Goal: Find contact information: Find contact information

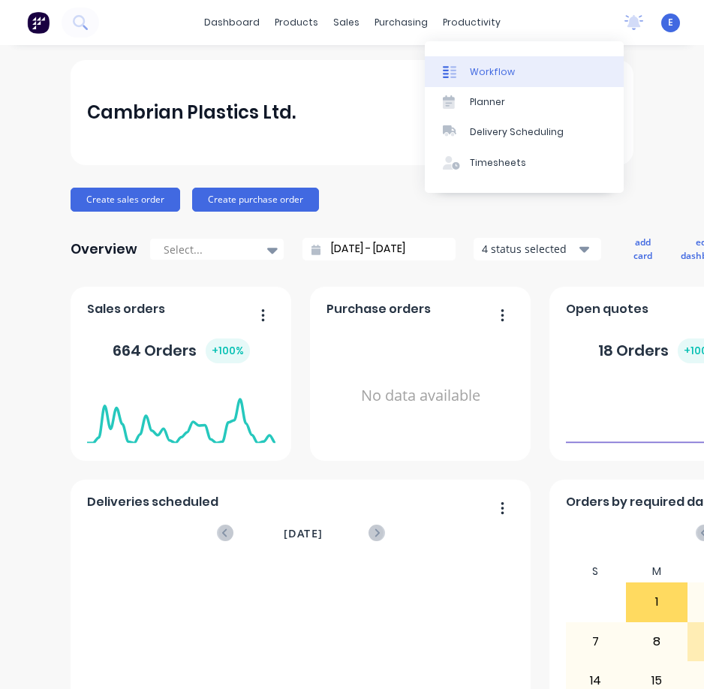
click at [471, 81] on link "Workflow" at bounding box center [524, 71] width 199 height 30
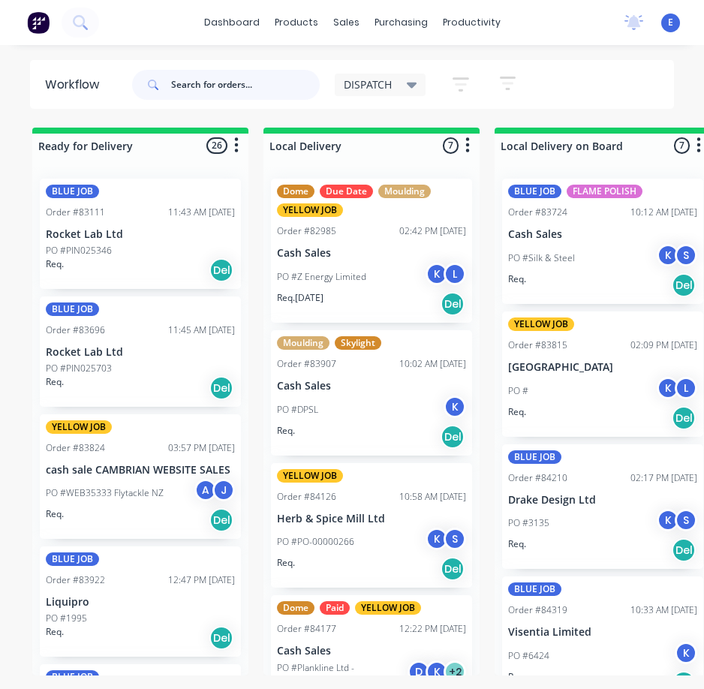
click at [228, 89] on input "text" at bounding box center [245, 85] width 149 height 30
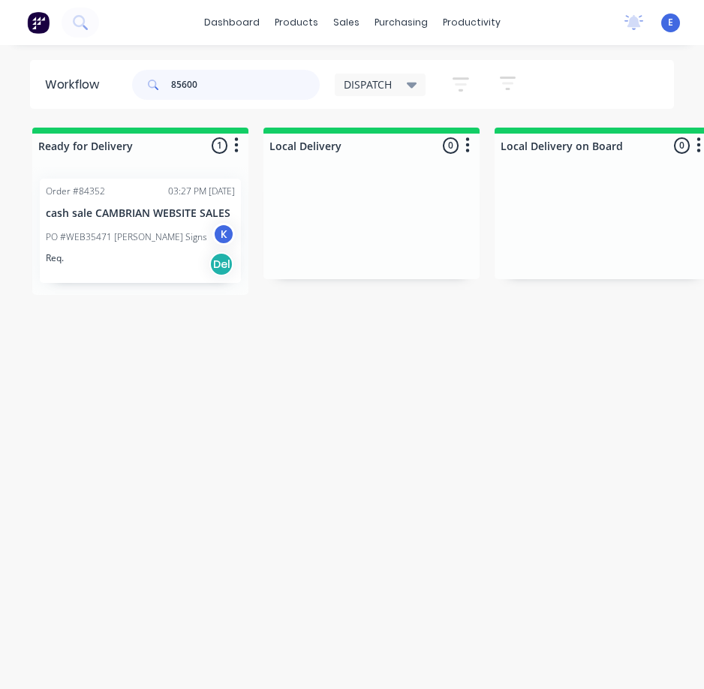
type input "85600"
click at [107, 263] on div "Req. Del" at bounding box center [140, 264] width 189 height 26
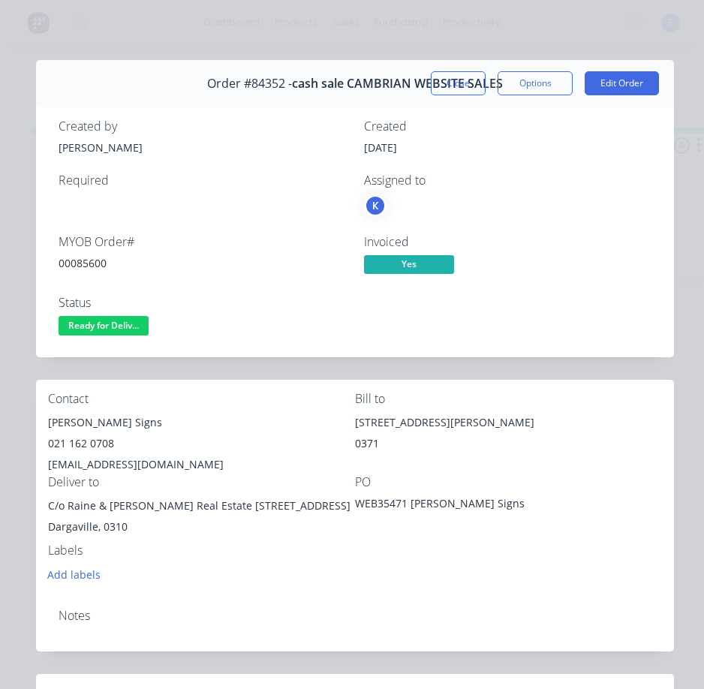
click at [74, 263] on div "00085600" at bounding box center [203, 263] width 288 height 16
copy div "00085600"
click at [114, 424] on div "[PERSON_NAME] Signs" at bounding box center [201, 422] width 307 height 21
click at [112, 444] on div "021 162 0708" at bounding box center [201, 443] width 307 height 21
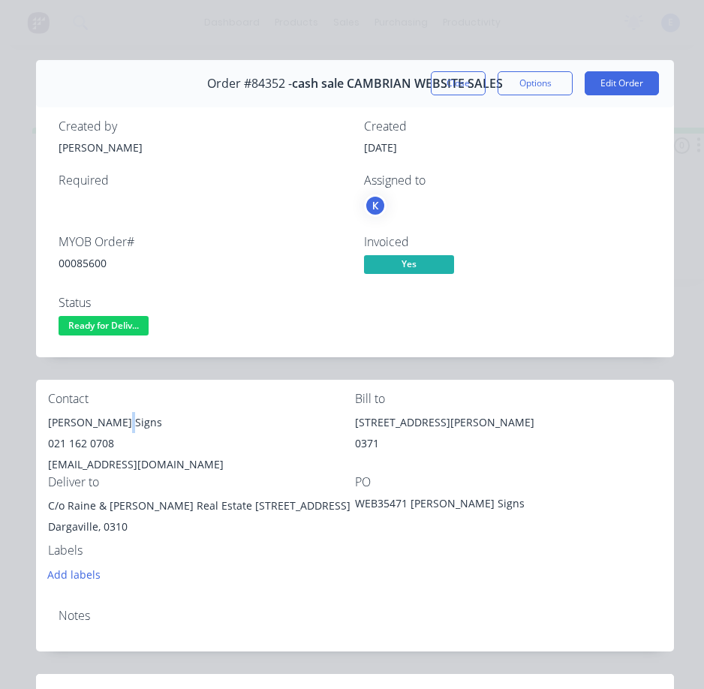
click at [126, 447] on div "021 162 0708" at bounding box center [201, 443] width 307 height 21
click at [176, 457] on div "[EMAIL_ADDRESS][DOMAIN_NAME]" at bounding box center [201, 464] width 307 height 21
drag, startPoint x: 114, startPoint y: 419, endPoint x: 38, endPoint y: 420, distance: 75.8
click at [38, 420] on div "Contact [PERSON_NAME] Signs 021 162 0708 [EMAIL_ADDRESS][DOMAIN_NAME] Bill to […" at bounding box center [355, 488] width 638 height 217
copy div "[PERSON_NAME]"
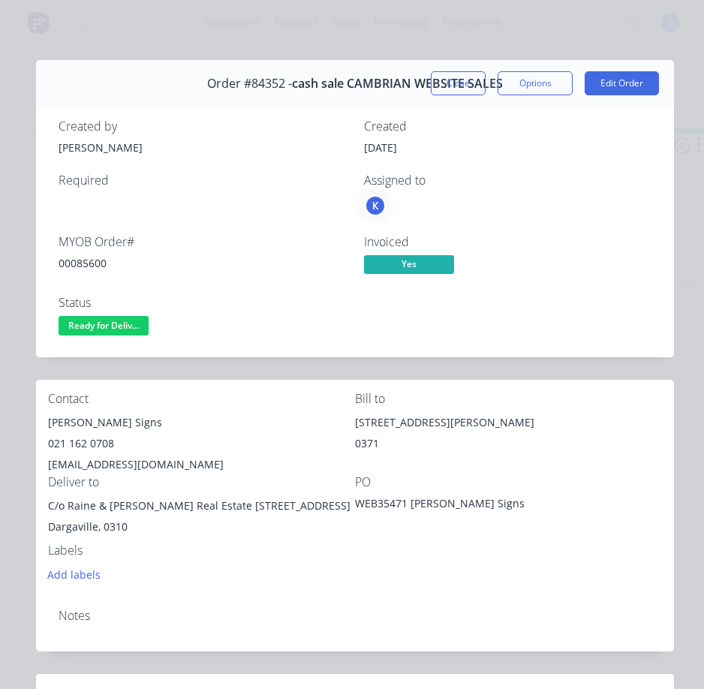
click at [123, 424] on div "[PERSON_NAME] Signs" at bounding box center [201, 422] width 307 height 21
drag, startPoint x: 123, startPoint y: 424, endPoint x: 131, endPoint y: 435, distance: 13.4
drag, startPoint x: 131, startPoint y: 435, endPoint x: 129, endPoint y: 445, distance: 10.7
click at [129, 445] on div "021 162 0708" at bounding box center [201, 443] width 307 height 21
drag, startPoint x: 121, startPoint y: 420, endPoint x: 202, endPoint y: 425, distance: 81.2
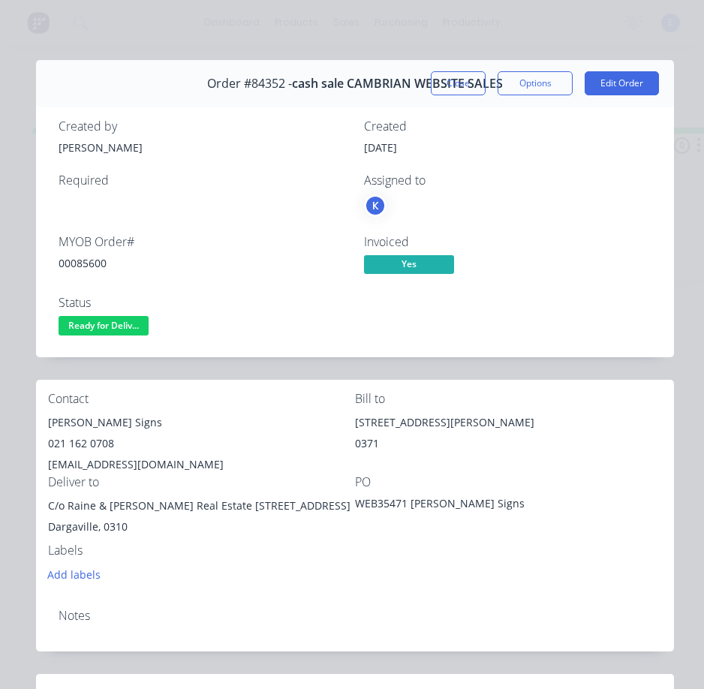
click at [202, 425] on div "[PERSON_NAME] Signs" at bounding box center [201, 422] width 307 height 21
copy div "[PERSON_NAME] Signs"
click at [77, 444] on div "021 162 0708" at bounding box center [201, 443] width 307 height 21
click at [78, 444] on div "021 162 0708" at bounding box center [201, 443] width 307 height 21
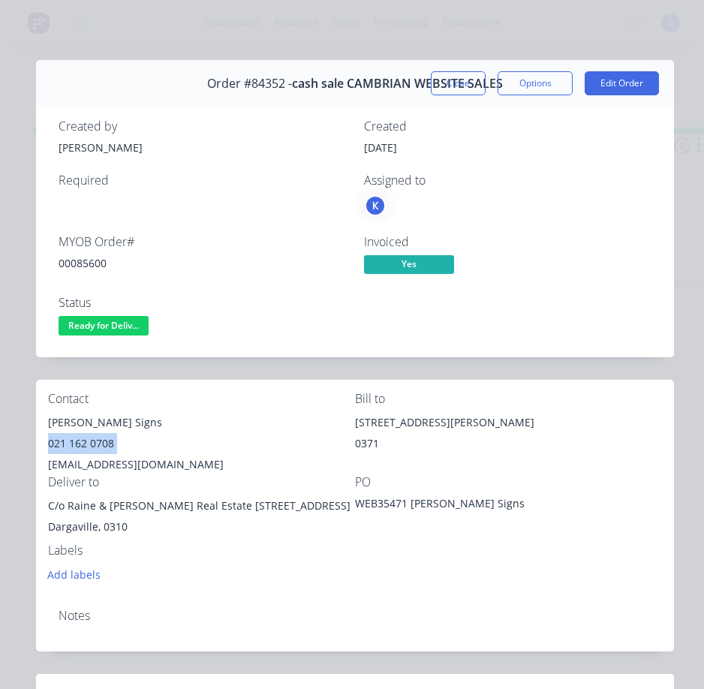
copy div "021 162 0708"
click at [119, 467] on div "[EMAIL_ADDRESS][DOMAIN_NAME]" at bounding box center [201, 464] width 307 height 21
copy div "[EMAIL_ADDRESS][DOMAIN_NAME]"
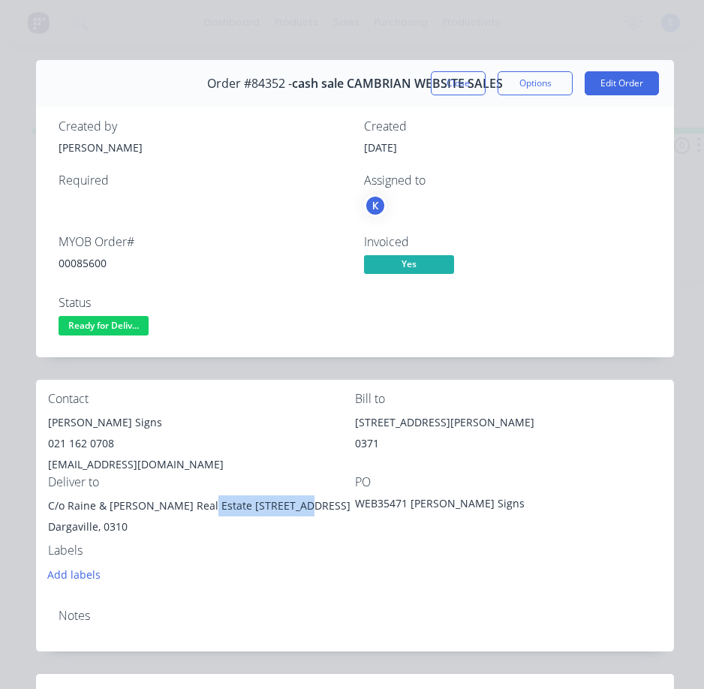
drag, startPoint x: 198, startPoint y: 504, endPoint x: 288, endPoint y: 514, distance: 90.7
click at [288, 514] on div "C/o Raine & [PERSON_NAME] Real Estate [STREET_ADDRESS]" at bounding box center [201, 505] width 307 height 21
copy div "[STREET_ADDRESS]"
drag, startPoint x: 152, startPoint y: 527, endPoint x: 159, endPoint y: 519, distance: 11.2
click at [152, 527] on div "Dargaville, 0310" at bounding box center [201, 526] width 307 height 21
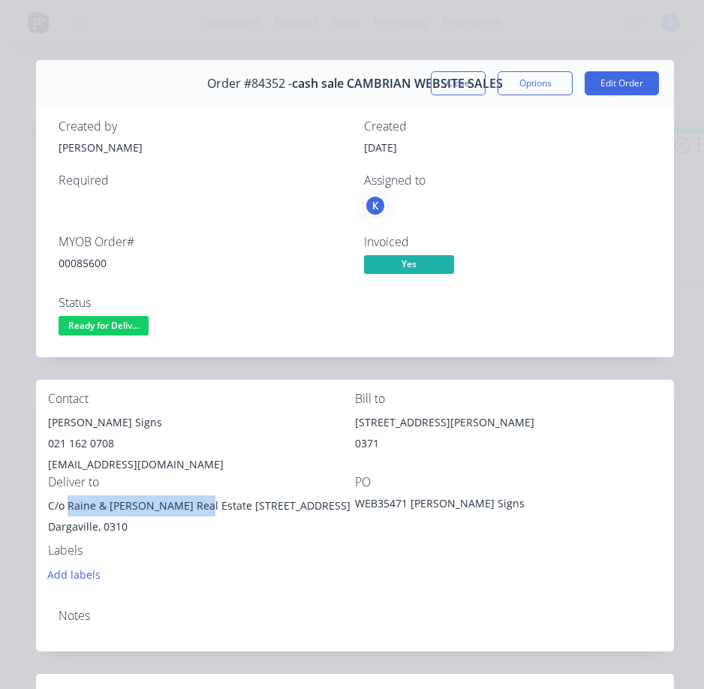
drag, startPoint x: 195, startPoint y: 506, endPoint x: 68, endPoint y: 498, distance: 127.9
click at [67, 498] on div "C/o Raine & [PERSON_NAME] Real Estate [STREET_ADDRESS]" at bounding box center [201, 505] width 307 height 21
copy div "Raine & [PERSON_NAME] Real Estate"
click at [567, 571] on div "Contact [PERSON_NAME] Signs 021 162 0708 [EMAIL_ADDRESS][DOMAIN_NAME] Bill to […" at bounding box center [355, 488] width 638 height 217
drag, startPoint x: 318, startPoint y: 501, endPoint x: 221, endPoint y: 579, distance: 123.3
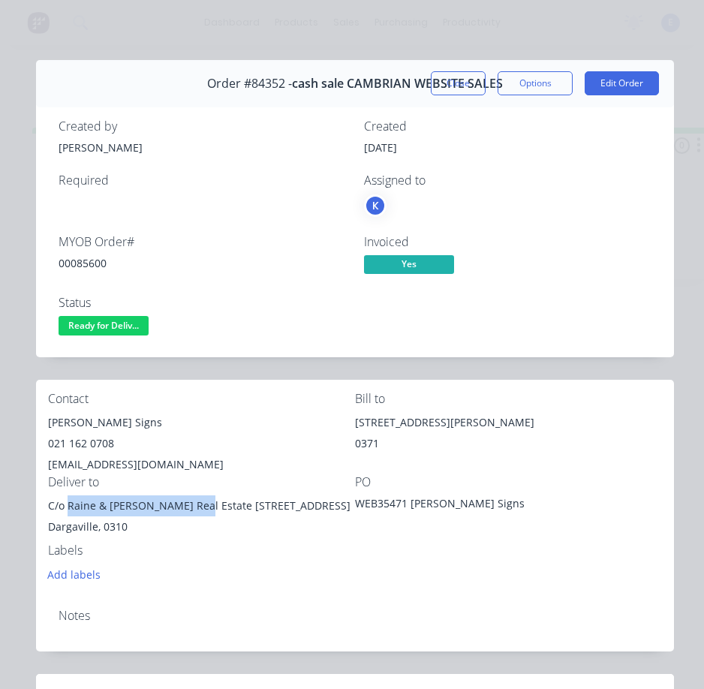
click at [318, 501] on div "C/o Raine & [PERSON_NAME] Real Estate [STREET_ADDRESS]" at bounding box center [201, 505] width 307 height 21
click at [306, 521] on div "Dargaville, 0310" at bounding box center [201, 526] width 307 height 21
click at [178, 508] on div "C/o Raine & [PERSON_NAME] Real Estate [STREET_ADDRESS]" at bounding box center [201, 505] width 307 height 21
click at [221, 579] on div "Order #84352 - cash sale CAMBRIAN WEBSITE SALES Close Options Edit Order Create…" at bounding box center [355, 580] width 638 height 1040
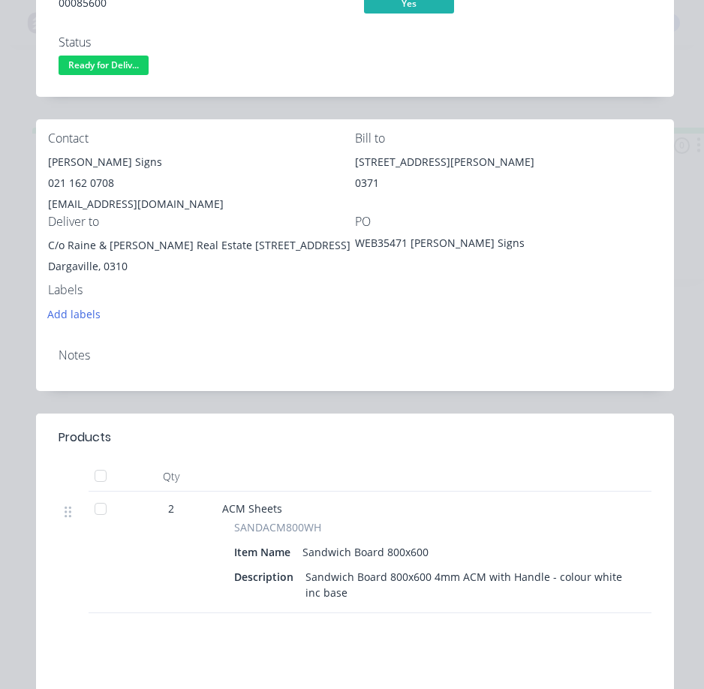
scroll to position [150, 0]
